Goal: Task Accomplishment & Management: Use online tool/utility

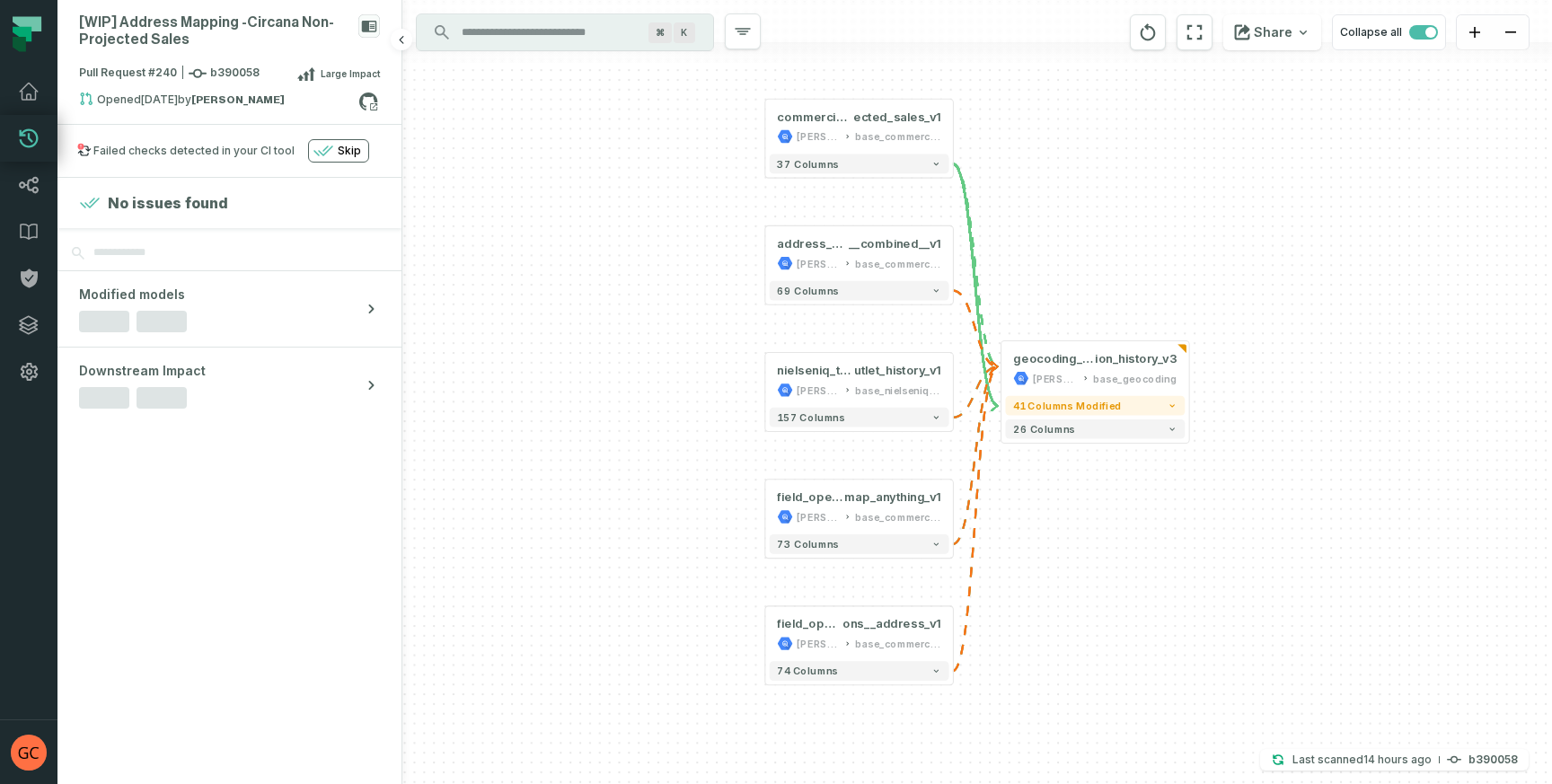
click at [202, 148] on div "Failed checks detected in your CI tool" at bounding box center [194, 150] width 201 height 15
click at [1110, 377] on div "base_geocoding" at bounding box center [1135, 378] width 83 height 15
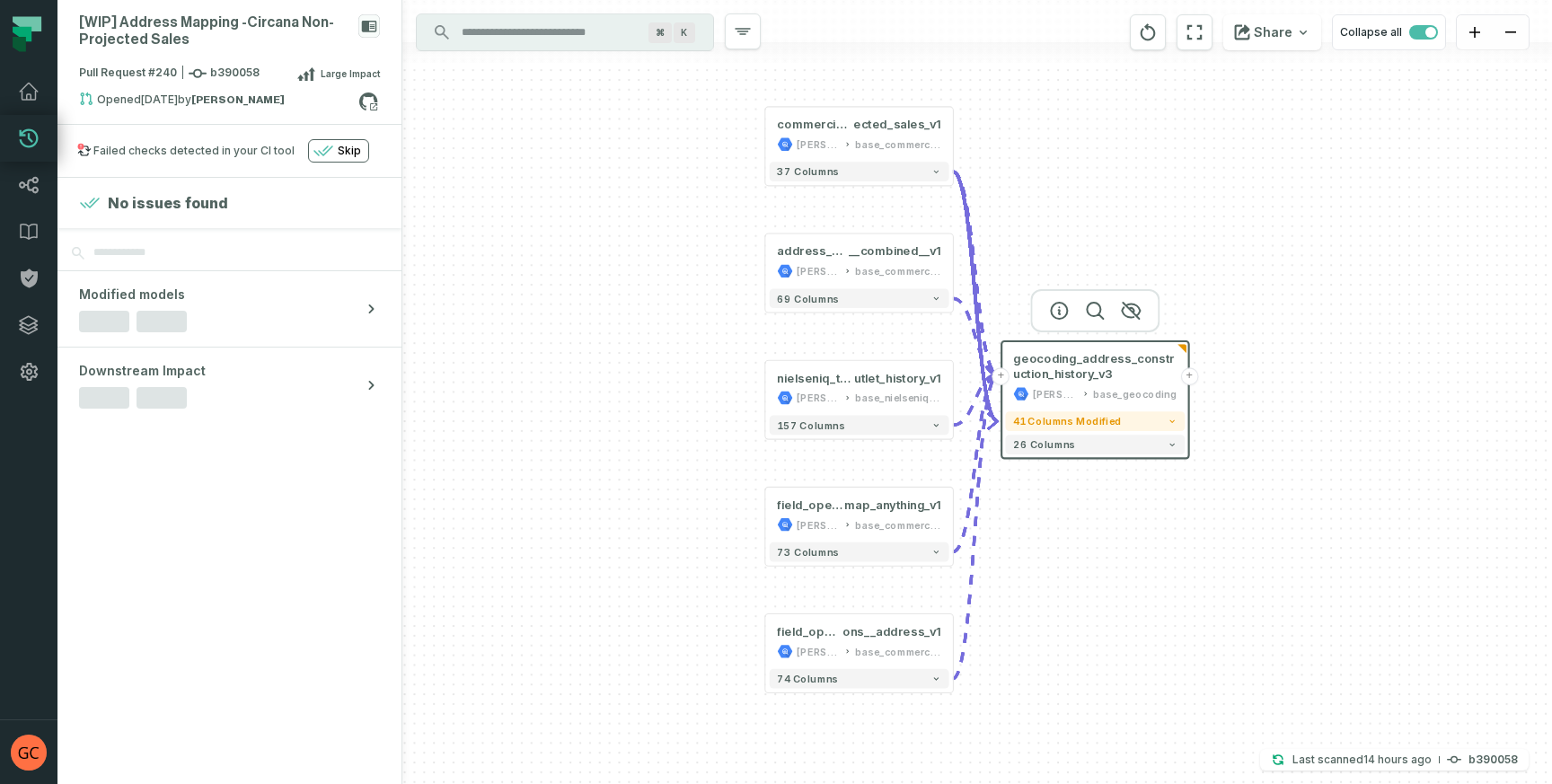
click at [1183, 347] on icon at bounding box center [1181, 347] width 9 height 9
click at [1161, 426] on button "41 columns modified" at bounding box center [1094, 421] width 179 height 19
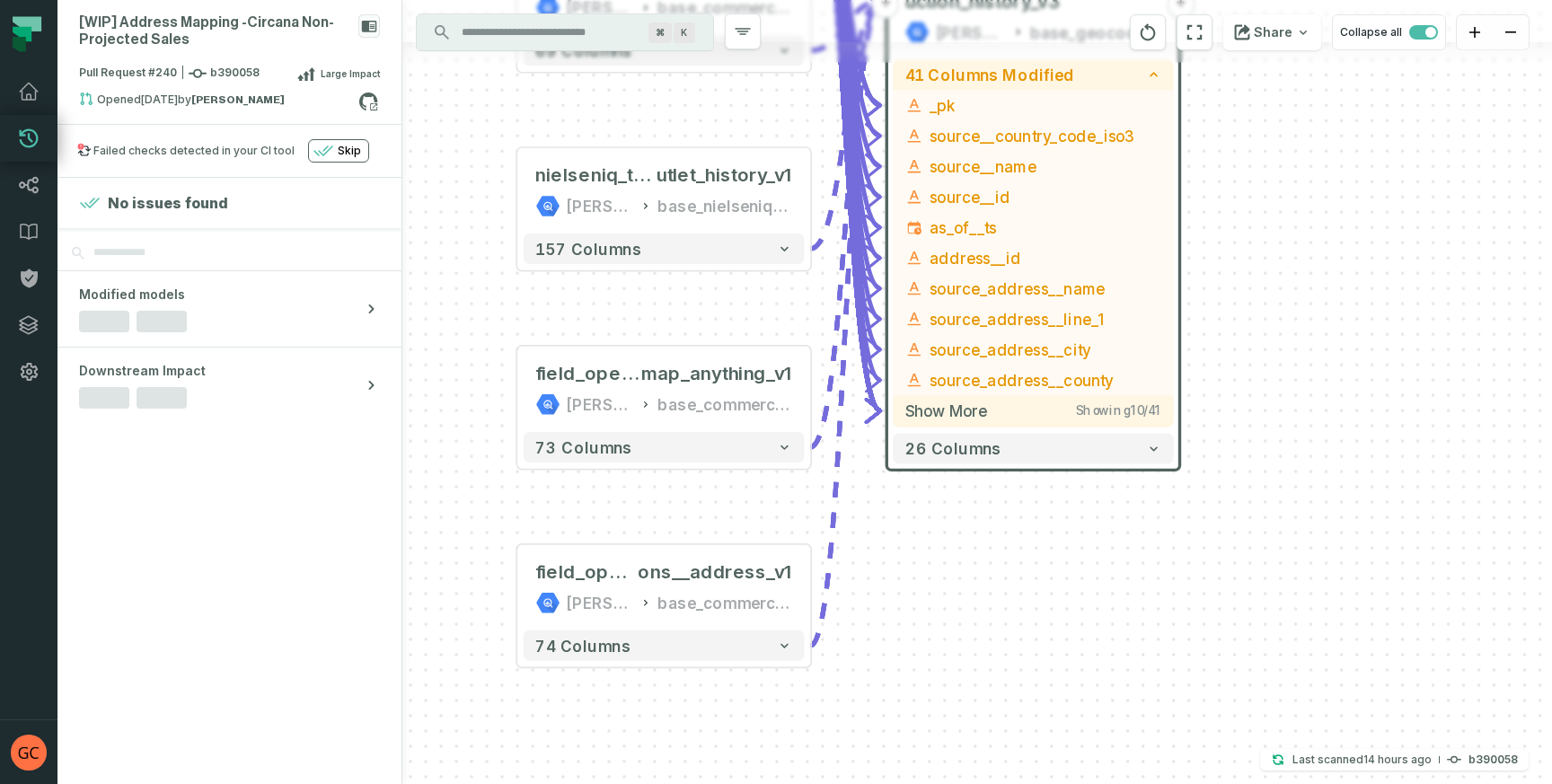
drag, startPoint x: 1308, startPoint y: 620, endPoint x: 1228, endPoint y: 358, distance: 273.9
click at [1228, 358] on div "+ field_operations__salesforce__address__retailer__ map_anything_v1 juul-wareho…" at bounding box center [977, 392] width 1149 height 784
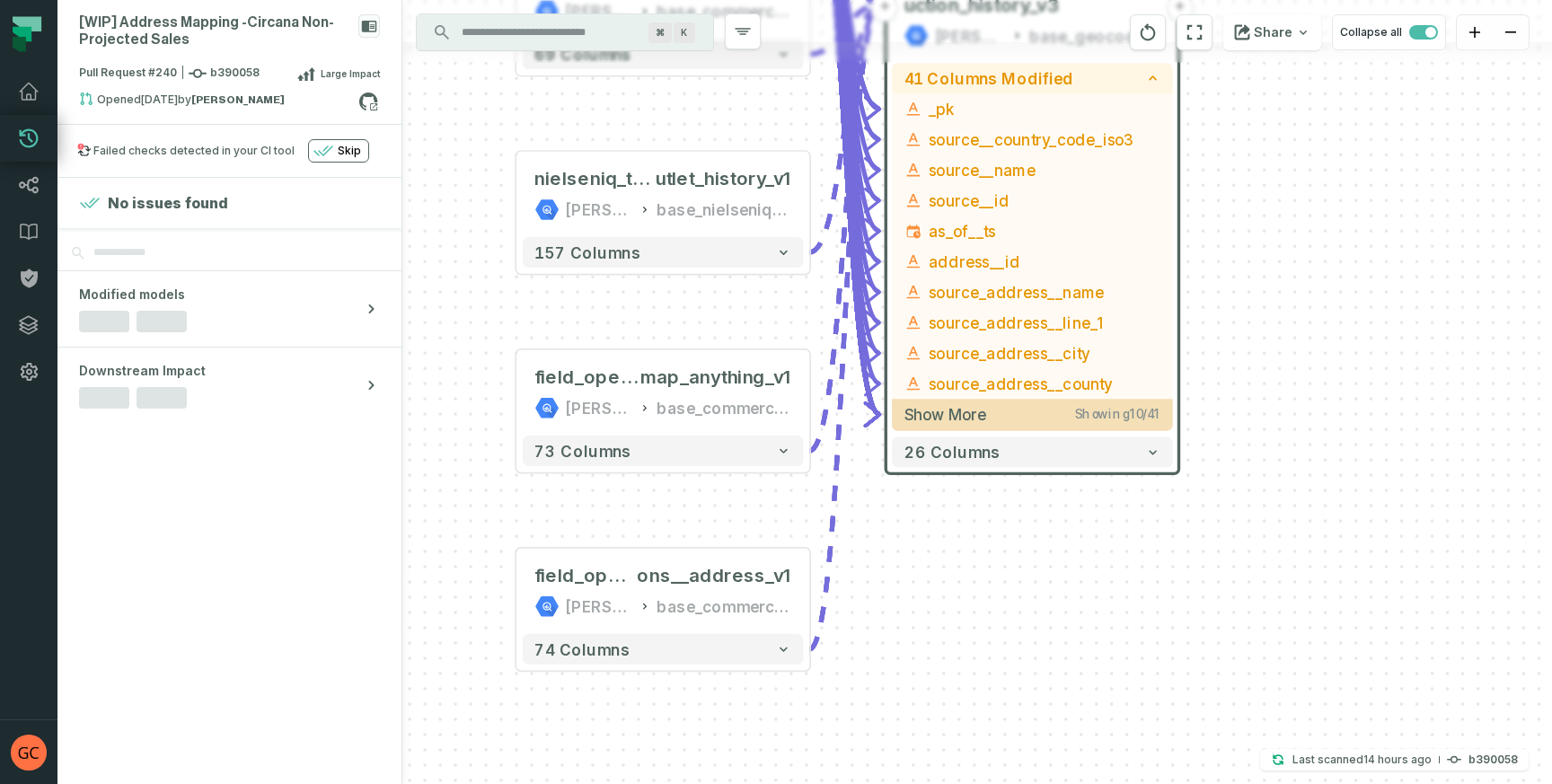
click at [1089, 415] on span "Showing 10 / 41" at bounding box center [1117, 414] width 85 height 15
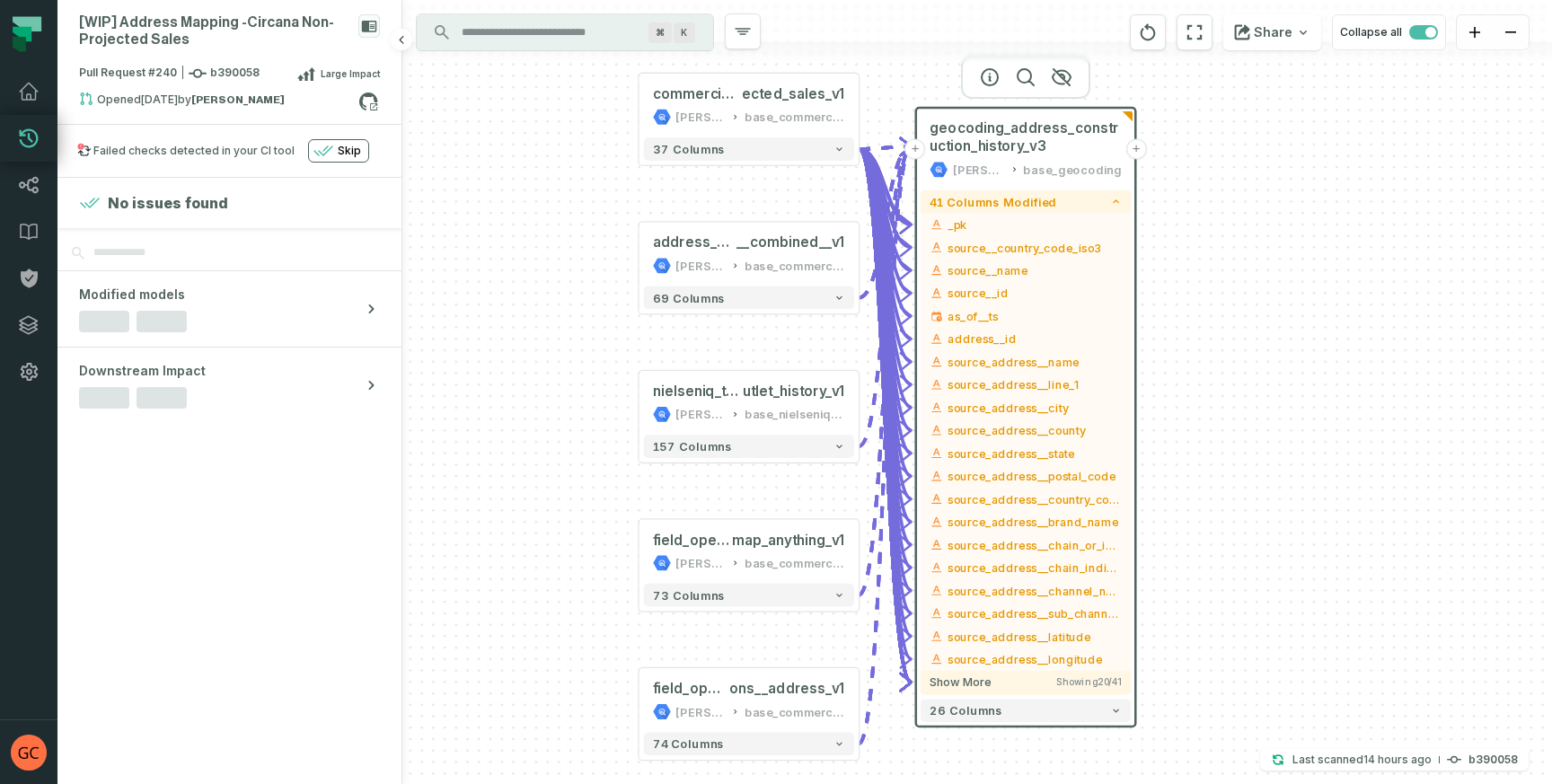
click at [228, 151] on div "Failed checks detected in your CI tool" at bounding box center [194, 150] width 201 height 15
click at [317, 76] on div "Large Impact" at bounding box center [338, 74] width 82 height 21
